Goal: Task Accomplishment & Management: Use online tool/utility

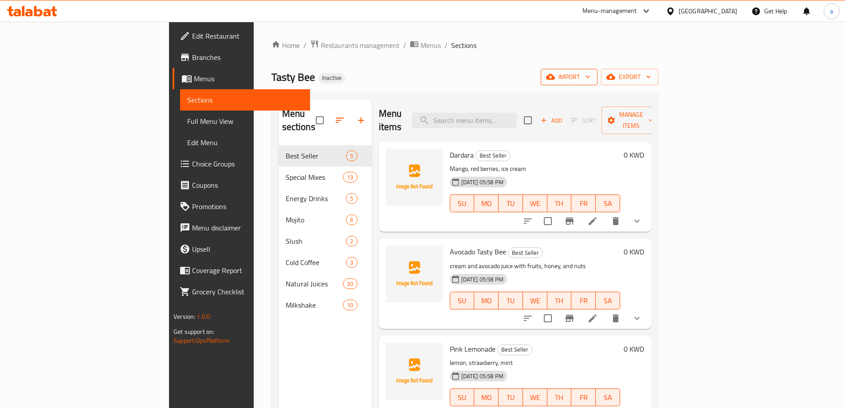
click at [591, 76] on span "import" at bounding box center [569, 76] width 43 height 11
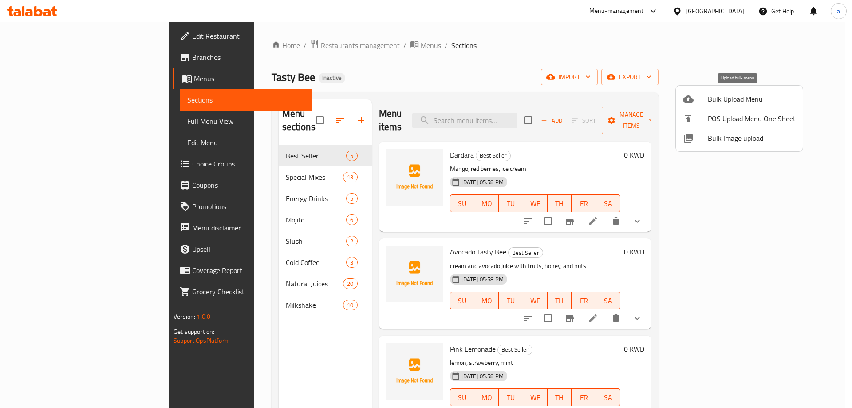
click at [691, 95] on icon at bounding box center [688, 99] width 11 height 11
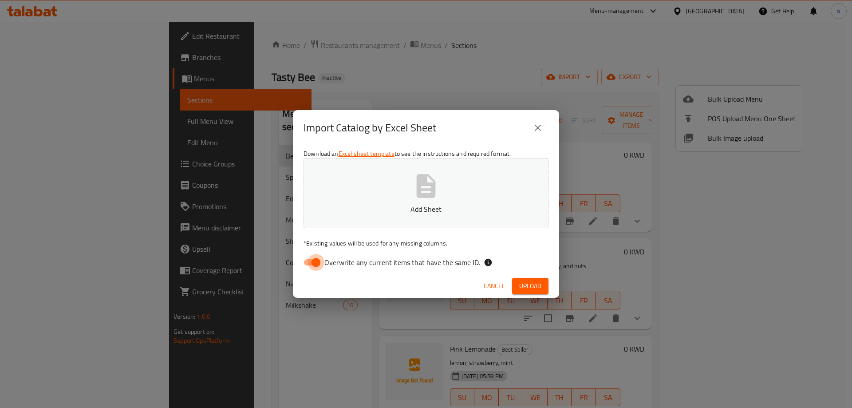
click at [303, 260] on input "Overwrite any current items that have the same ID." at bounding box center [316, 262] width 51 height 17
checkbox input "false"
click at [394, 196] on button "Add Sheet" at bounding box center [426, 193] width 245 height 70
click at [524, 289] on span "Upload" at bounding box center [530, 285] width 22 height 11
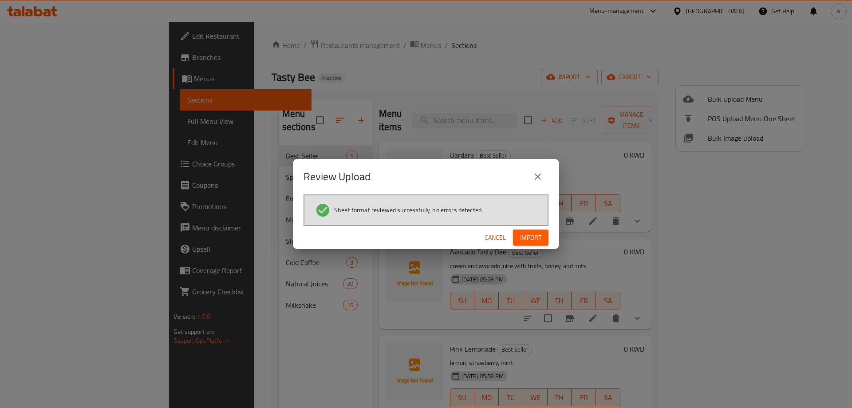
click at [533, 241] on span "Import" at bounding box center [530, 237] width 21 height 11
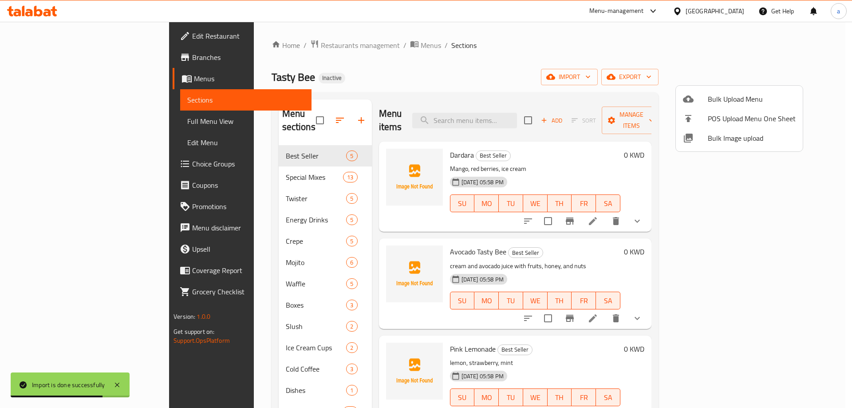
click at [336, 319] on div at bounding box center [426, 204] width 852 height 408
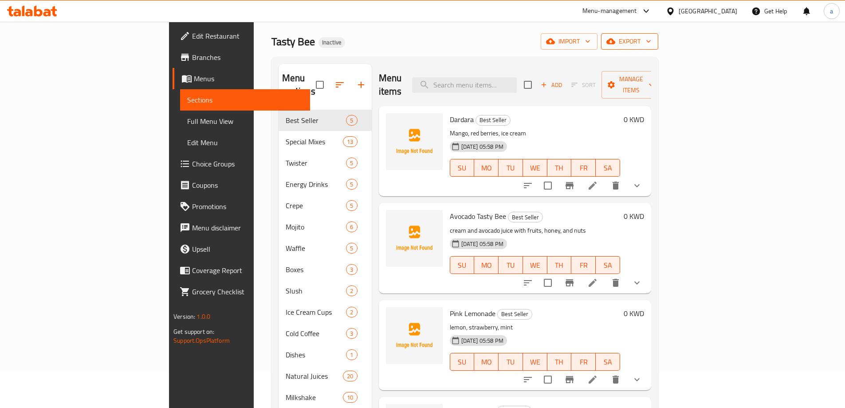
click at [616, 43] on icon "button" at bounding box center [611, 42] width 9 height 6
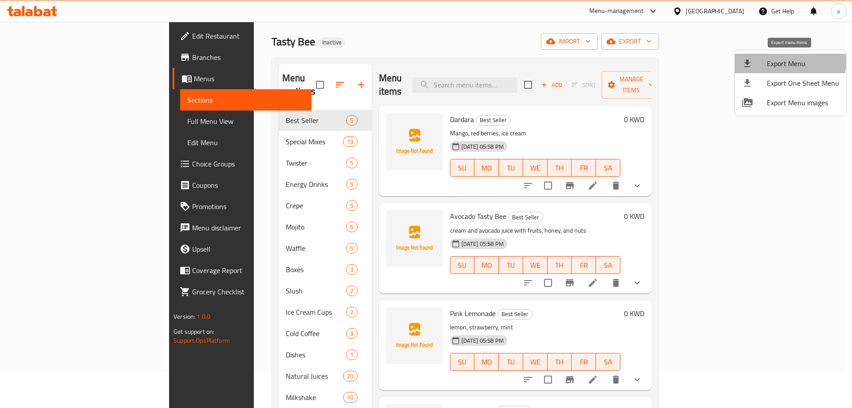
click at [782, 62] on span "Export Menu" at bounding box center [803, 63] width 72 height 11
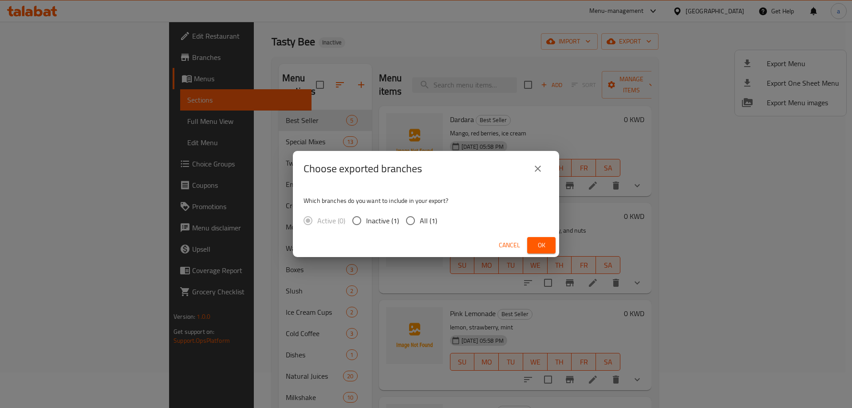
click at [412, 214] on input "All (1)" at bounding box center [410, 220] width 19 height 19
radio input "true"
click at [544, 245] on span "Ok" at bounding box center [541, 245] width 14 height 11
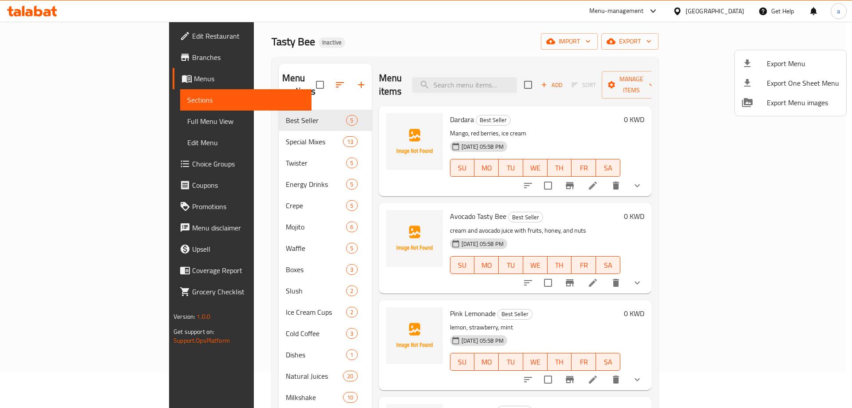
click at [296, 383] on div at bounding box center [426, 204] width 852 height 408
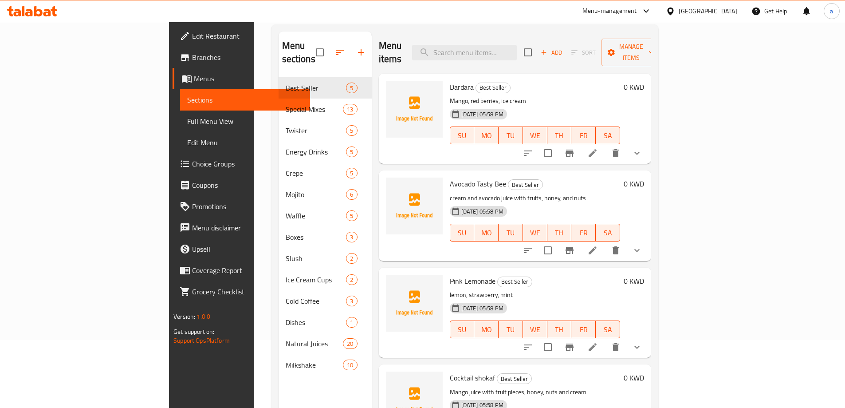
scroll to position [124, 0]
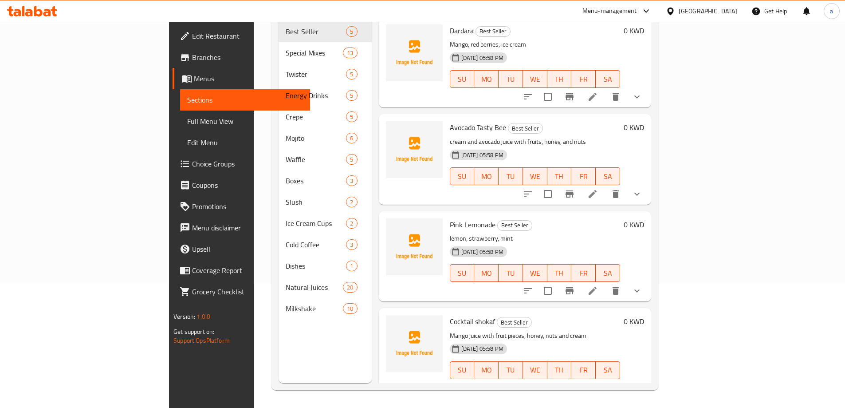
click at [521, 218] on h6 "Pink Lemonade Best Seller" at bounding box center [535, 224] width 170 height 12
click at [279, 330] on div "Menu sections Best Seller 5 Special Mixes 13 Twister 5 Energy Drinks 5 Crepe 5 …" at bounding box center [325, 179] width 93 height 408
click at [279, 352] on div "Menu sections Best Seller 5 Special Mixes 13 Twister 5 Energy Drinks 5 Crepe 5 …" at bounding box center [325, 179] width 93 height 408
click at [287, 344] on div "Menu sections Best Seller 5 Special Mixes 13 Twister 5 Energy Drinks 5 Crepe 5 …" at bounding box center [325, 179] width 93 height 408
click at [294, 364] on div "Menu sections Best Seller 5 Special Mixes 13 Twister 5 Energy Drinks 5 Crepe 5 …" at bounding box center [325, 179] width 93 height 408
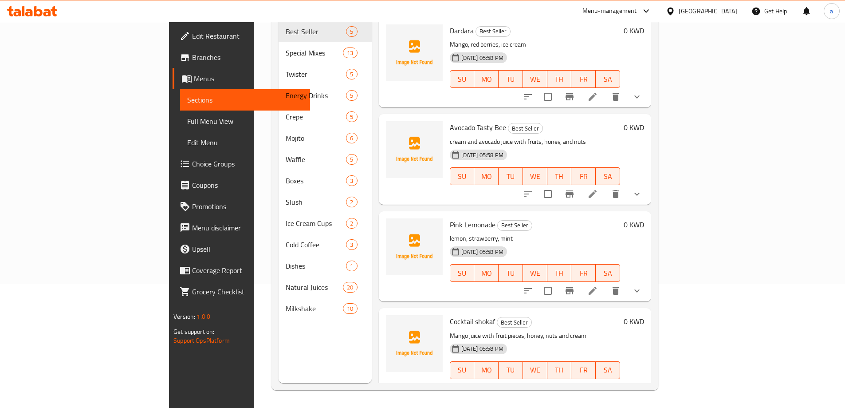
click at [279, 350] on div "Menu sections Best Seller 5 Special Mixes 13 Twister 5 Energy Drinks 5 Crepe 5 …" at bounding box center [325, 179] width 93 height 408
click at [279, 335] on div "Menu sections Best Seller 5 Special Mixes 13 Twister 5 Energy Drinks 5 Crepe 5 …" at bounding box center [325, 179] width 93 height 408
click at [280, 345] on div "Menu sections Best Seller 5 Special Mixes 13 Twister 5 Energy Drinks 5 Crepe 5 …" at bounding box center [325, 179] width 93 height 408
click at [659, 3] on div "Menu-management" at bounding box center [617, 10] width 83 height 21
click at [725, 16] on div "[GEOGRAPHIC_DATA]" at bounding box center [702, 10] width 86 height 21
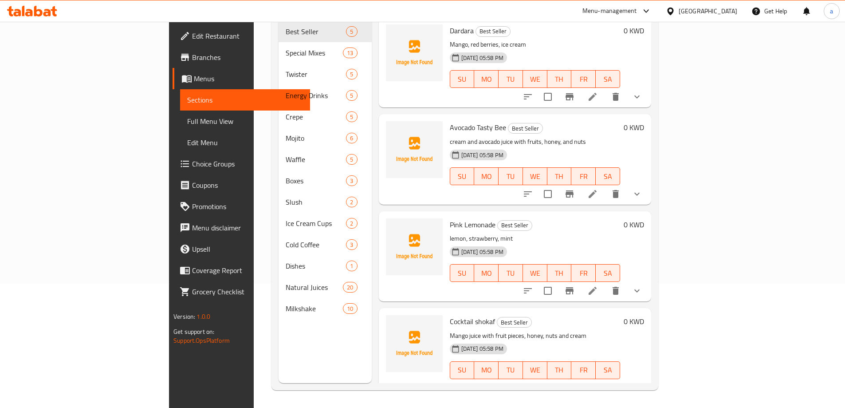
click at [725, 9] on div "[GEOGRAPHIC_DATA]" at bounding box center [708, 11] width 59 height 10
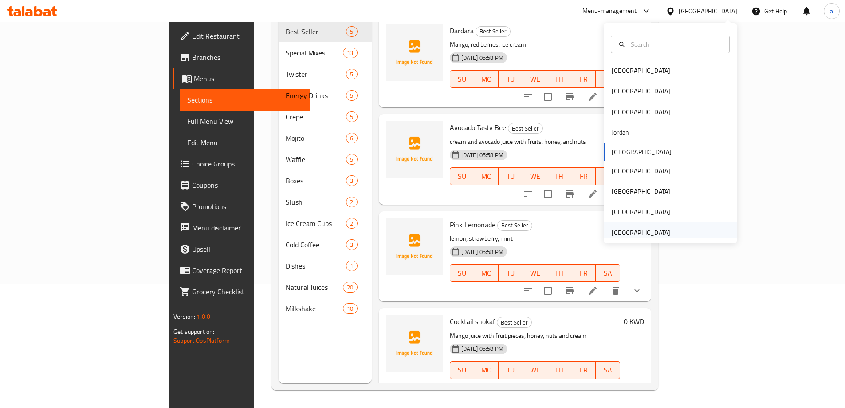
click at [645, 228] on div "[GEOGRAPHIC_DATA]" at bounding box center [641, 233] width 59 height 10
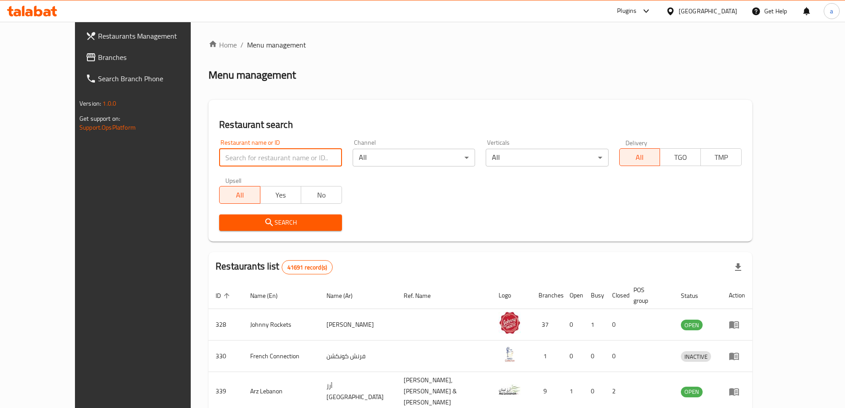
click at [230, 165] on input "search" at bounding box center [280, 158] width 122 height 18
click at [98, 60] on span "Branches" at bounding box center [153, 57] width 111 height 11
